Goal: Transaction & Acquisition: Book appointment/travel/reservation

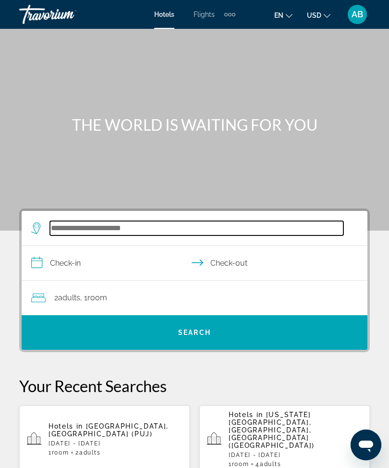
click at [120, 235] on input "Search widget" at bounding box center [196, 228] width 293 height 14
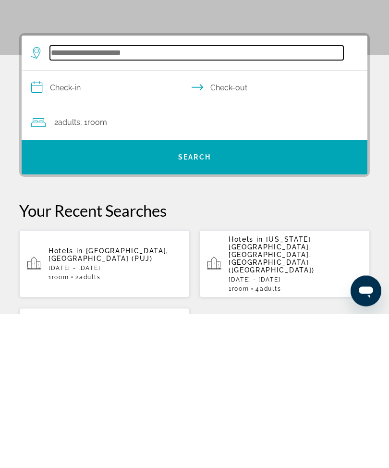
scroll to position [23, 0]
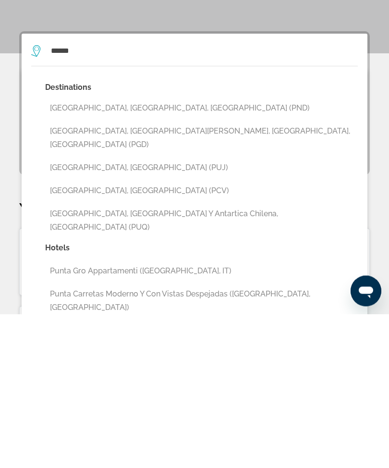
click at [223, 276] on button "[GEOGRAPHIC_DATA], [GEOGRAPHIC_DATA][PERSON_NAME], [GEOGRAPHIC_DATA], [GEOGRAPH…" at bounding box center [201, 292] width 313 height 32
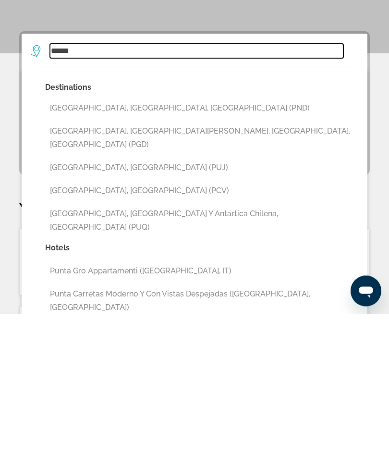
type input "**********"
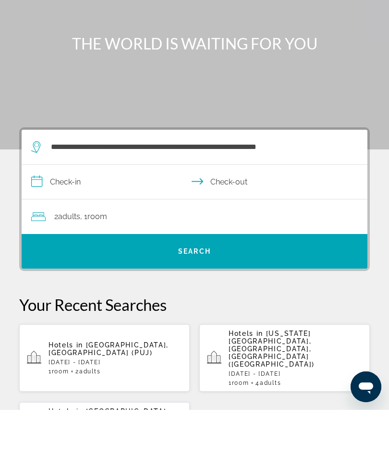
click at [50, 223] on input "**********" at bounding box center [197, 241] width 350 height 37
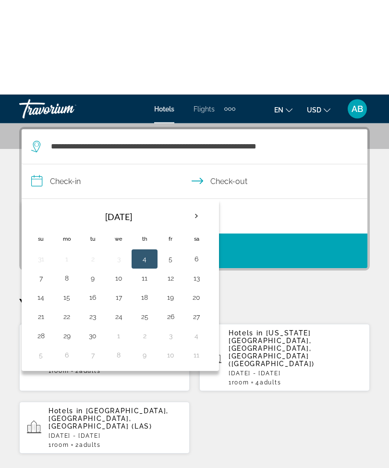
scroll to position [177, 0]
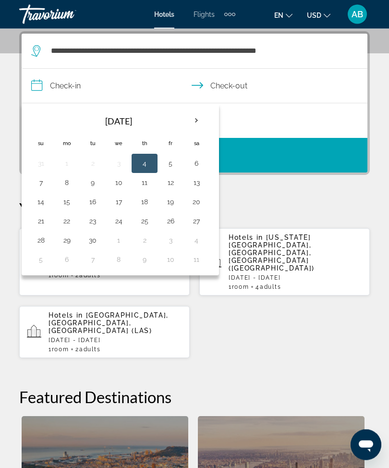
click at [170, 207] on button "19" at bounding box center [170, 201] width 15 height 13
click at [45, 226] on button "21" at bounding box center [40, 221] width 15 height 13
type input "**********"
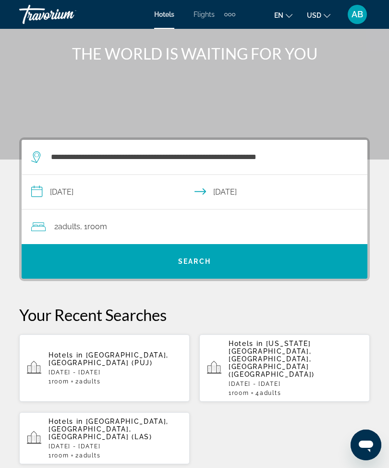
scroll to position [69, 0]
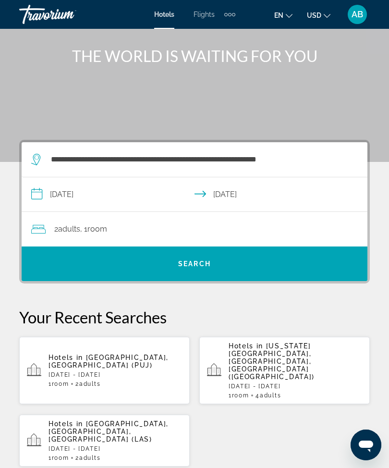
click at [222, 253] on span "Search widget" at bounding box center [195, 263] width 346 height 23
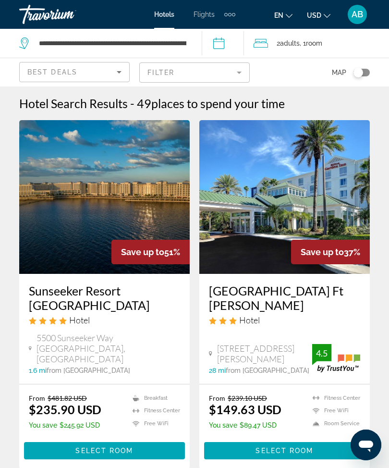
click at [307, 43] on span ", 1 Room rooms" at bounding box center [311, 43] width 23 height 13
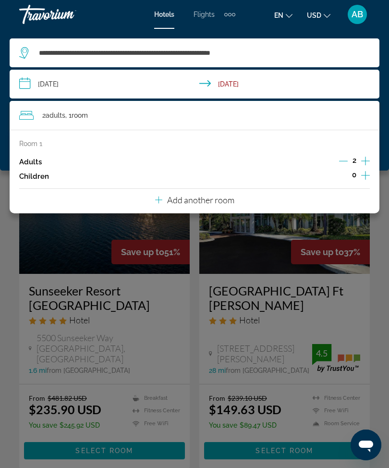
click at [369, 155] on icon "Increment adults" at bounding box center [365, 161] width 9 height 12
click at [369, 157] on icon "Increment adults" at bounding box center [365, 161] width 9 height 12
click at [368, 172] on icon "Increment children" at bounding box center [365, 176] width 9 height 12
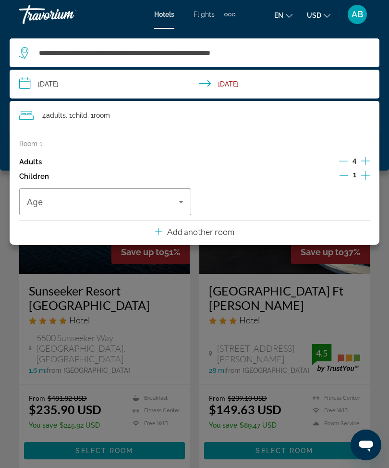
click at [366, 172] on icon "Increment children" at bounding box center [365, 176] width 9 height 12
click at [179, 196] on icon "Travelers: 4 adults, 2 children" at bounding box center [181, 202] width 12 height 12
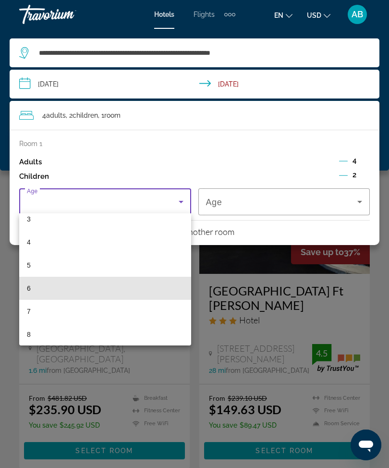
scroll to position [79, 0]
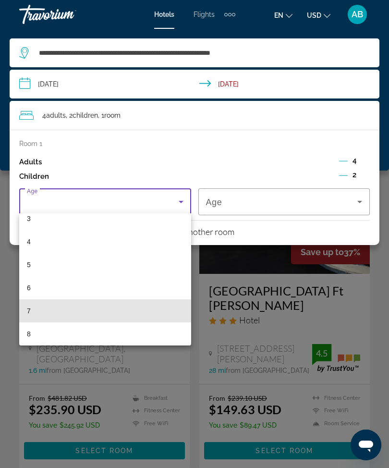
click at [54, 317] on mat-option "7" at bounding box center [105, 310] width 172 height 23
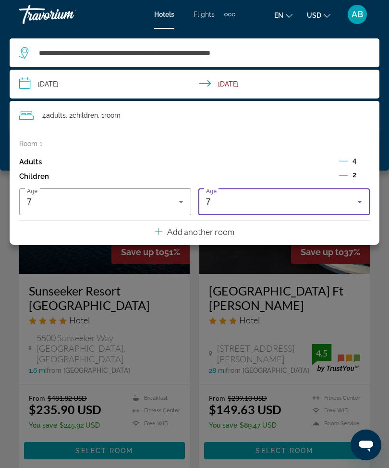
click at [357, 198] on icon "Travelers: 4 adults, 2 children" at bounding box center [360, 202] width 12 height 12
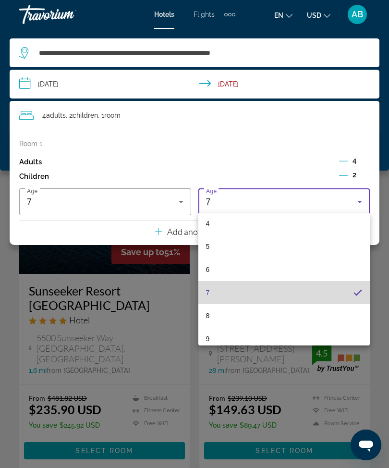
scroll to position [81, 0]
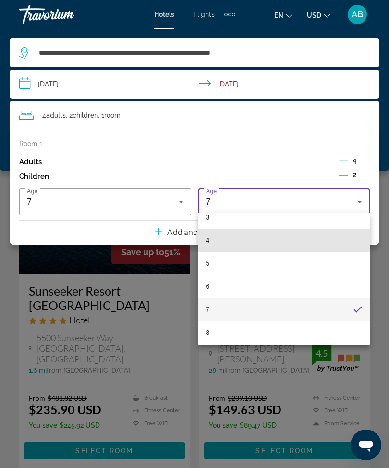
click at [238, 241] on mat-option "4" at bounding box center [284, 240] width 172 height 23
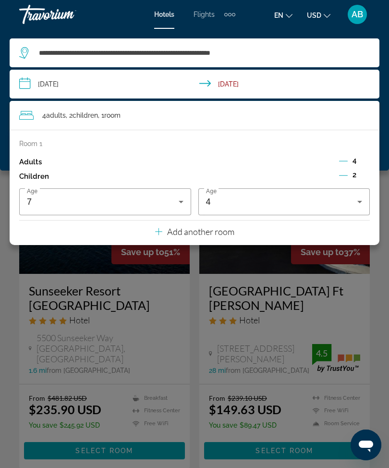
click at [2, 122] on div "**********" at bounding box center [194, 100] width 389 height 142
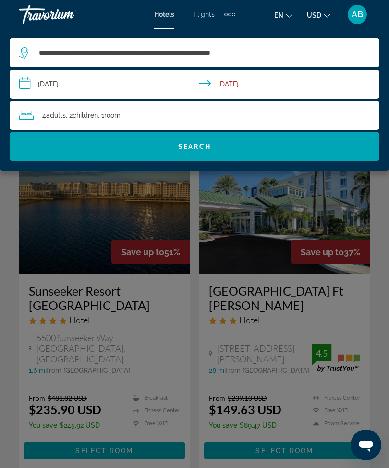
click at [243, 156] on span "Search widget" at bounding box center [195, 146] width 370 height 23
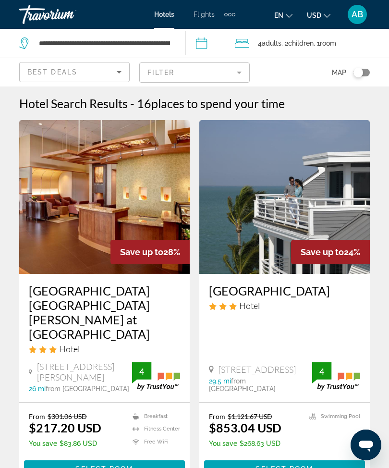
click at [242, 68] on mat-form-field "Filter" at bounding box center [194, 72] width 110 height 20
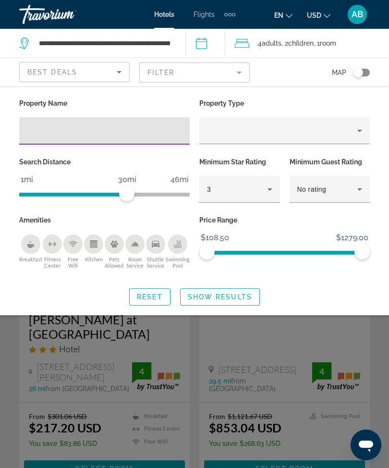
click at [103, 136] on input "Hotel Filters" at bounding box center [104, 131] width 155 height 12
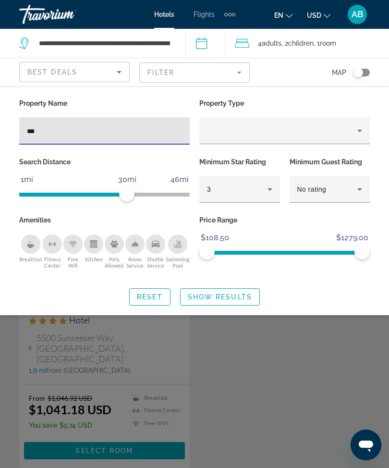
type input "****"
click at [245, 288] on span "Search widget" at bounding box center [220, 296] width 79 height 23
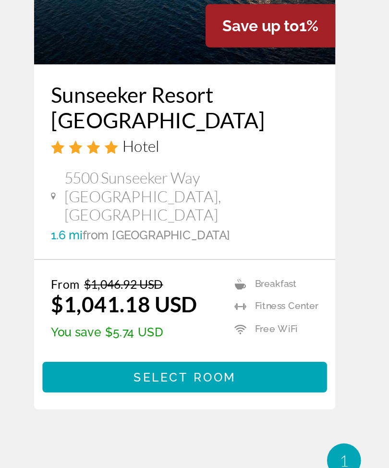
scroll to position [52, 0]
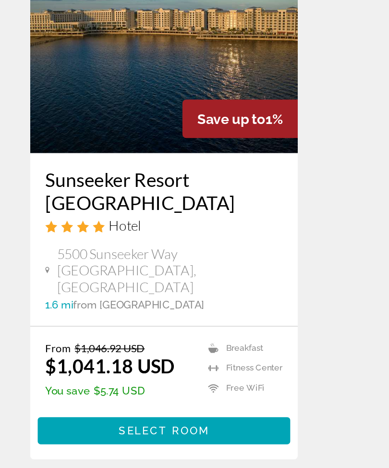
click at [123, 68] on img "Main content" at bounding box center [104, 145] width 171 height 154
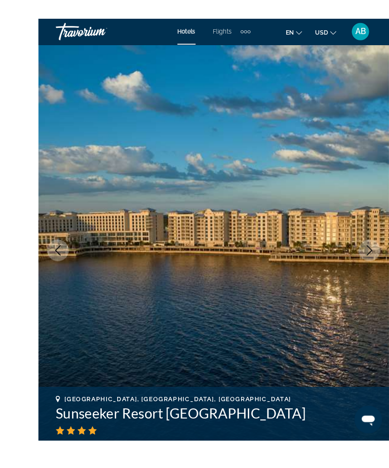
scroll to position [14, 0]
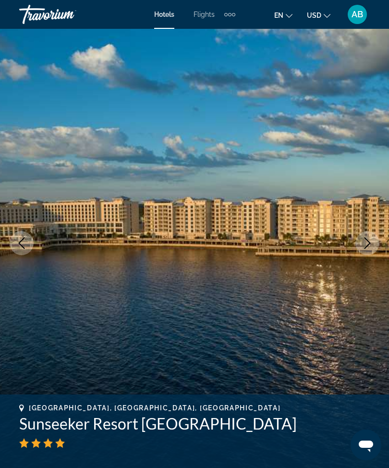
click at [358, 233] on img "Main content" at bounding box center [194, 243] width 389 height 456
click at [364, 242] on icon "Next image" at bounding box center [368, 243] width 12 height 12
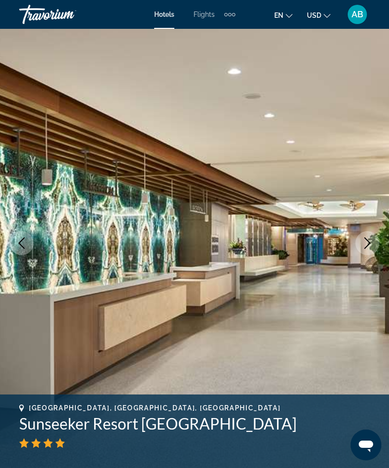
click at [363, 244] on icon "Next image" at bounding box center [368, 243] width 12 height 12
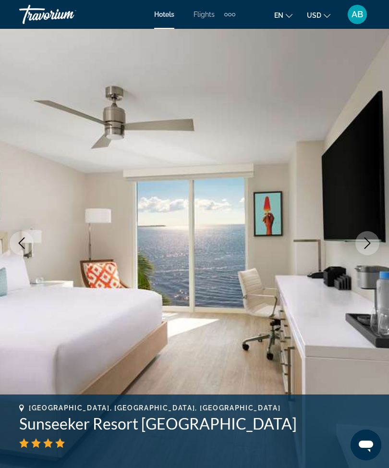
click at [365, 242] on icon "Next image" at bounding box center [368, 243] width 12 height 12
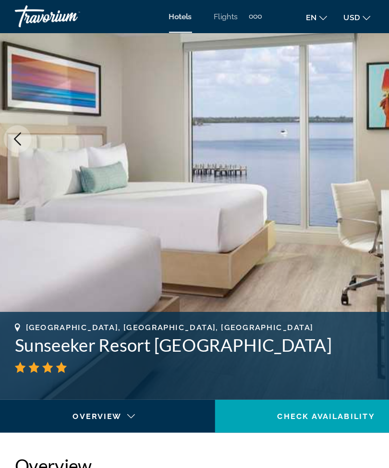
scroll to position [0, 0]
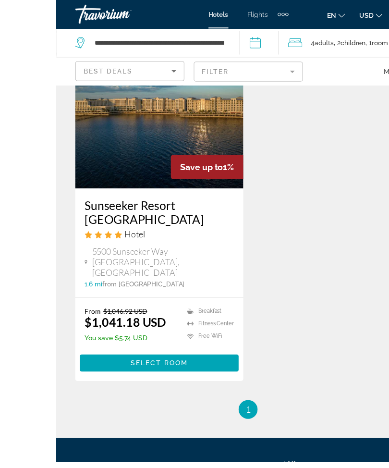
scroll to position [87, 0]
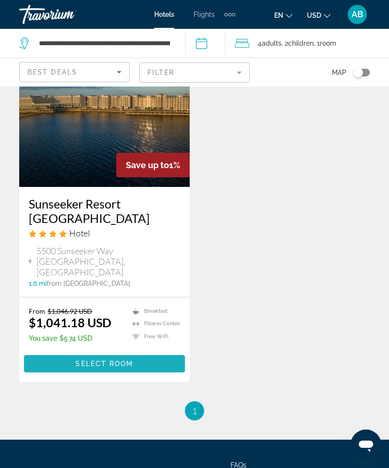
click at [130, 360] on span "Select Room" at bounding box center [104, 364] width 58 height 8
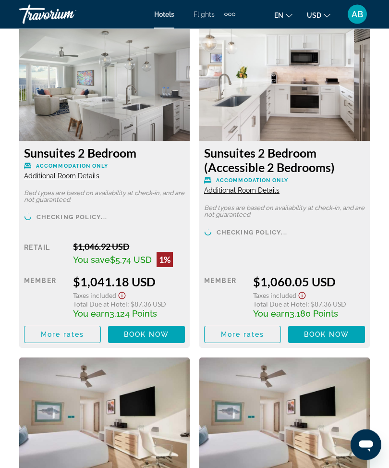
scroll to position [1756, 0]
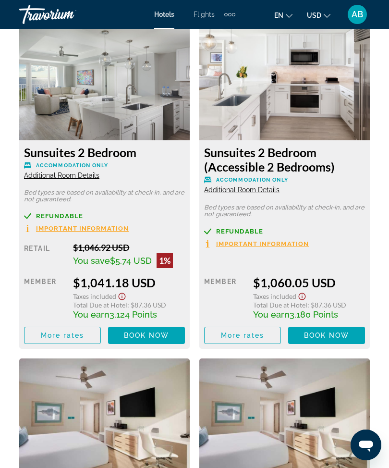
click at [154, 340] on span "Main content" at bounding box center [146, 335] width 77 height 23
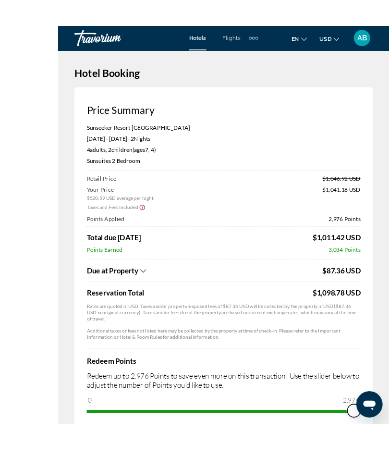
scroll to position [24, 0]
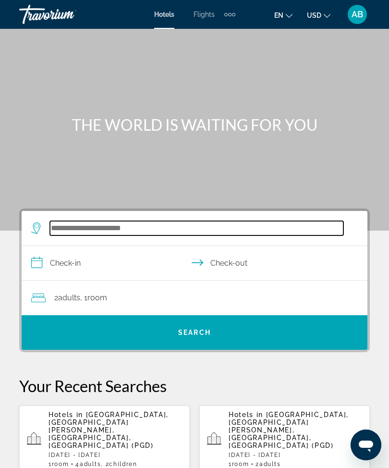
click at [125, 225] on input "Search widget" at bounding box center [196, 228] width 293 height 14
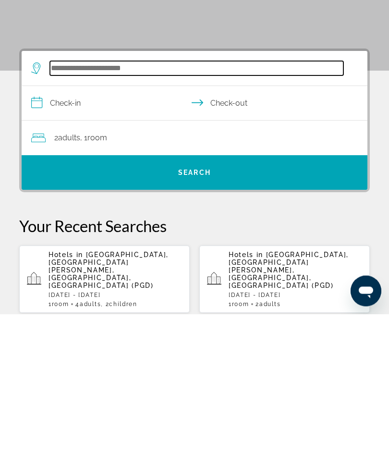
scroll to position [23, 0]
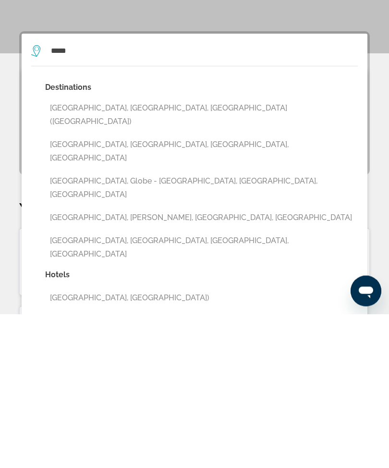
click at [136, 253] on button "Miami, FL, United States (MIA)" at bounding box center [201, 269] width 313 height 32
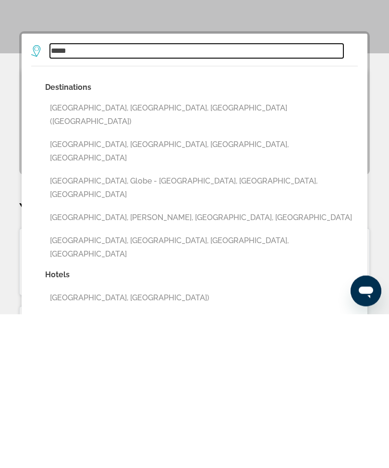
type input "**********"
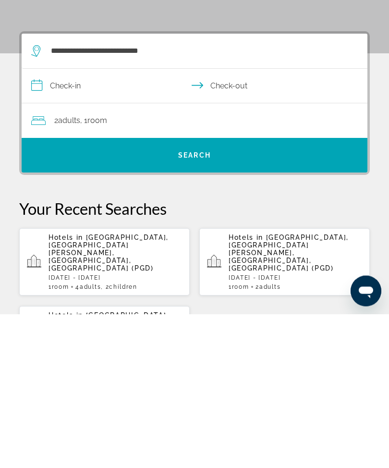
click at [39, 223] on input "**********" at bounding box center [197, 241] width 350 height 37
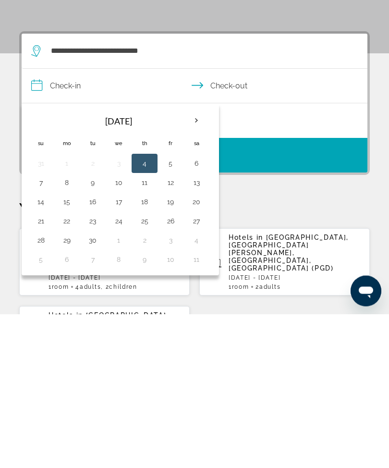
scroll to position [177, 0]
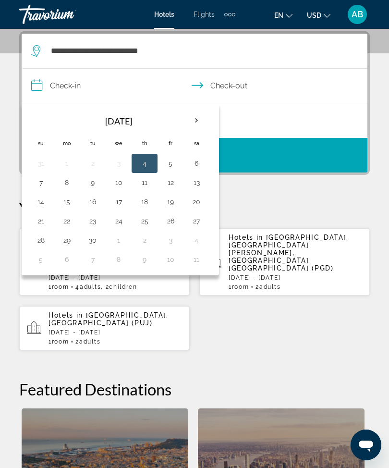
click at [121, 200] on button "17" at bounding box center [118, 201] width 15 height 13
click at [197, 201] on button "20" at bounding box center [196, 201] width 15 height 13
type input "**********"
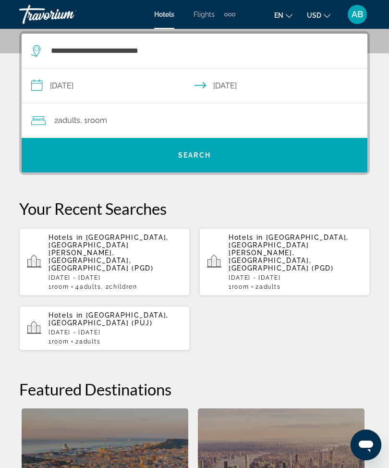
click at [220, 156] on span "Search widget" at bounding box center [195, 155] width 346 height 23
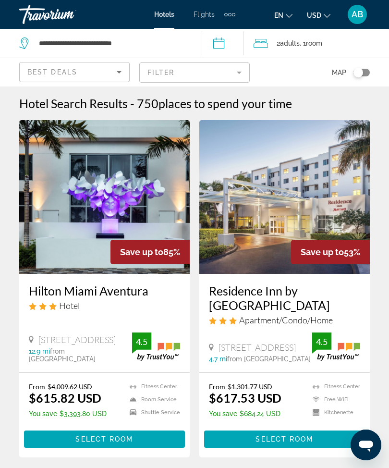
click at [237, 108] on span "places to spend your time" at bounding box center [226, 103] width 134 height 14
click at [305, 74] on div "Map" at bounding box center [314, 72] width 110 height 28
click at [314, 73] on div "Map" at bounding box center [314, 72] width 110 height 28
click at [141, 220] on img "Main content" at bounding box center [104, 197] width 171 height 154
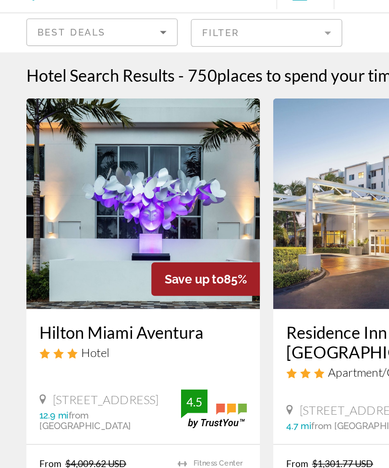
click at [140, 148] on img "Main content" at bounding box center [104, 197] width 171 height 154
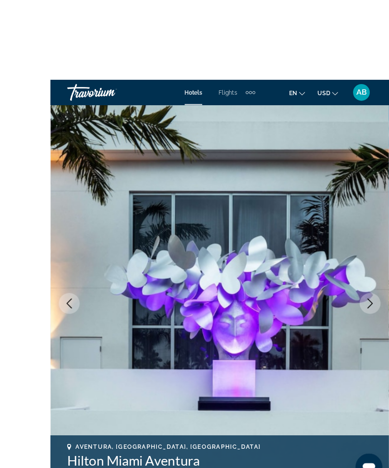
scroll to position [2, 0]
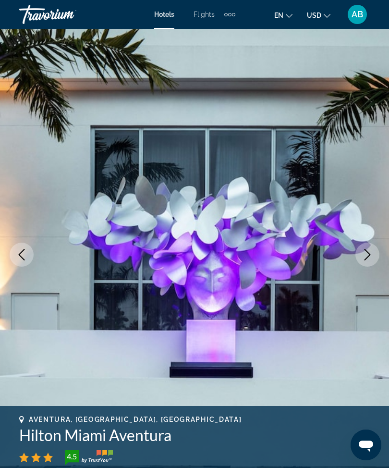
click at [365, 248] on button "Next image" at bounding box center [367, 255] width 24 height 24
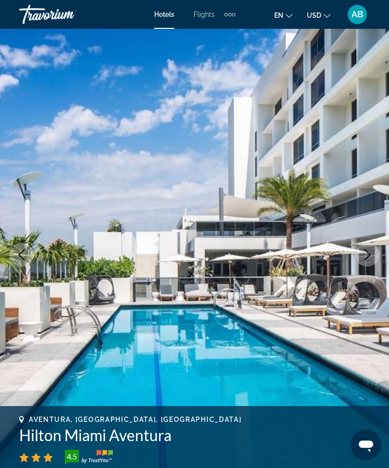
click at [366, 253] on icon "Next image" at bounding box center [368, 255] width 12 height 12
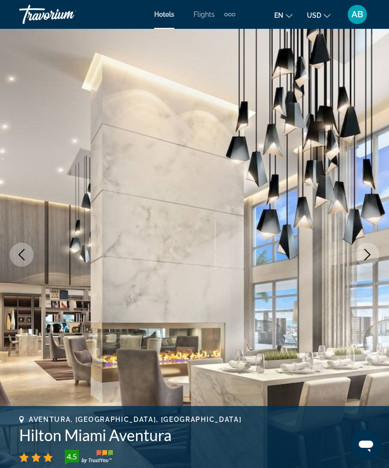
click at [366, 254] on icon "Next image" at bounding box center [368, 255] width 12 height 12
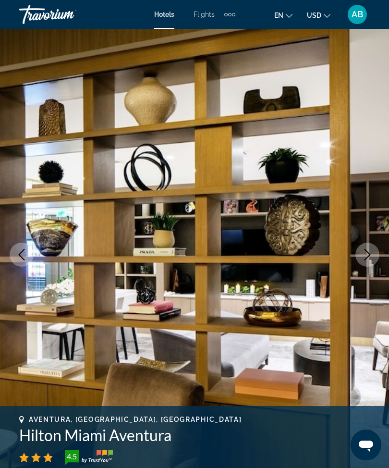
click at [369, 257] on icon "Next image" at bounding box center [368, 255] width 12 height 12
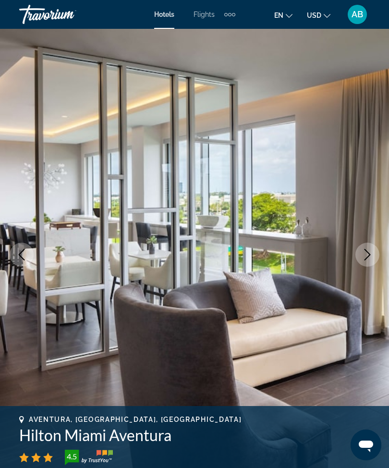
click at [368, 251] on icon "Next image" at bounding box center [368, 255] width 12 height 12
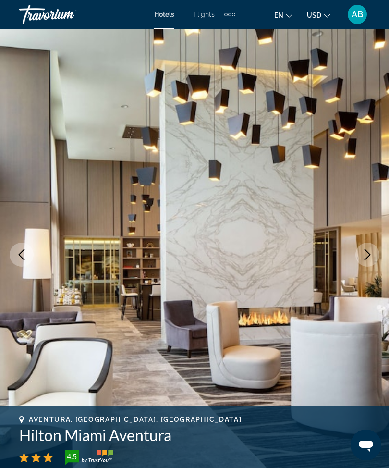
click at [369, 255] on icon "Next image" at bounding box center [368, 255] width 6 height 12
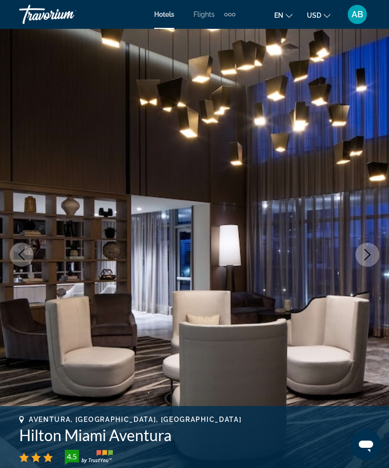
click at [382, 250] on img "Main content" at bounding box center [194, 254] width 389 height 456
click at [365, 252] on icon "Next image" at bounding box center [368, 255] width 12 height 12
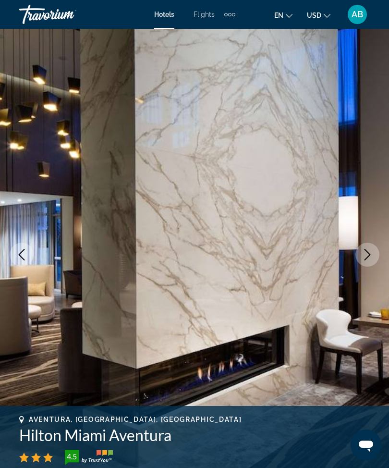
click at [371, 253] on icon "Next image" at bounding box center [368, 255] width 12 height 12
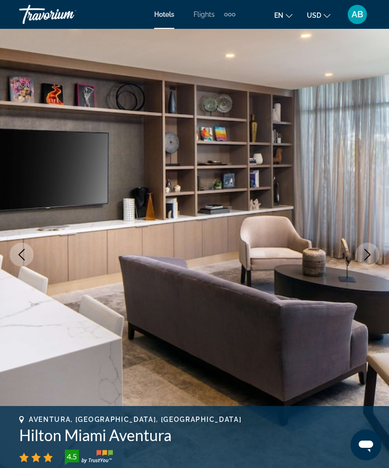
click at [371, 254] on icon "Next image" at bounding box center [368, 255] width 12 height 12
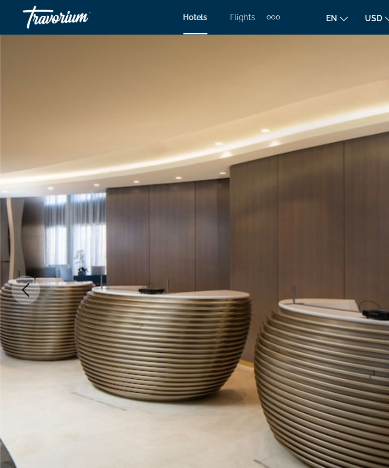
scroll to position [0, 0]
